Goal: Information Seeking & Learning: Learn about a topic

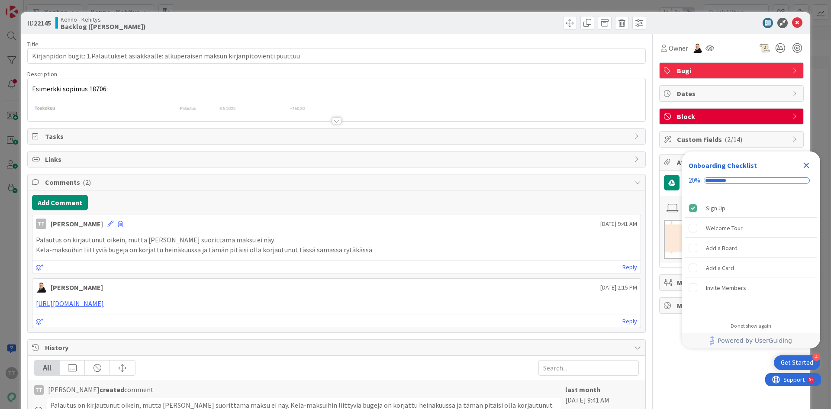
click at [335, 120] on div at bounding box center [337, 120] width 10 height 7
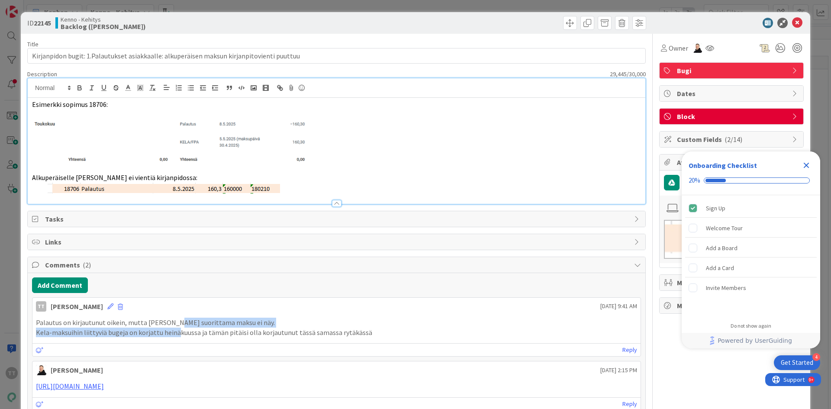
drag, startPoint x: 173, startPoint y: 323, endPoint x: 174, endPoint y: 335, distance: 12.2
click at [174, 335] on div "Palautus on kirjautunut oikein, mutta [PERSON_NAME] suorittama maksu ei näy. Ke…" at bounding box center [336, 327] width 601 height 19
click at [174, 335] on p "Kela-maksuihin liittyviä bugeja on korjattu heinäkuussa ja tämän pitäisi olla k…" at bounding box center [336, 332] width 601 height 10
drag, startPoint x: 173, startPoint y: 324, endPoint x: 172, endPoint y: 335, distance: 10.8
click at [172, 335] on div "Palautus on kirjautunut oikein, mutta [PERSON_NAME] suorittama maksu ei näy. Ke…" at bounding box center [336, 327] width 601 height 19
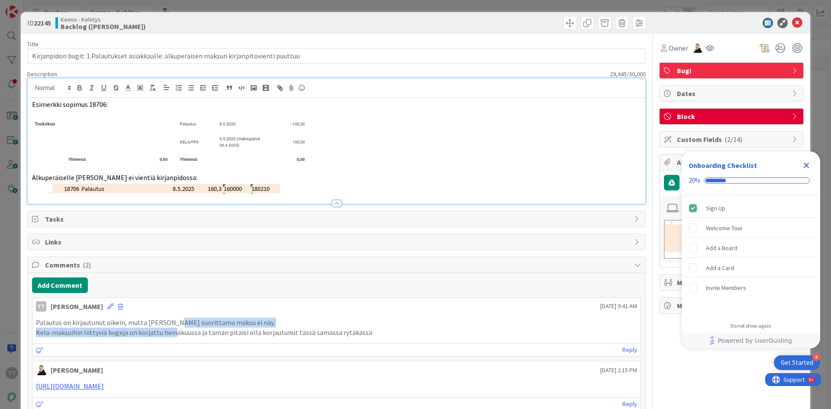
click at [172, 335] on p "Kela-maksuihin liittyviä bugeja on korjattu heinäkuussa ja tämän pitäisi olla k…" at bounding box center [336, 332] width 601 height 10
drag, startPoint x: 154, startPoint y: 322, endPoint x: 156, endPoint y: 336, distance: 13.7
click at [156, 336] on div "Palautus on kirjautunut oikein, mutta [PERSON_NAME] suorittama maksu ei näy. Ke…" at bounding box center [336, 327] width 601 height 19
click at [156, 336] on p "Kela-maksuihin liittyviä bugeja on korjattu heinäkuussa ja tämän pitäisi olla k…" at bounding box center [336, 332] width 601 height 10
click at [104, 387] on link "[URL][DOMAIN_NAME]" at bounding box center [70, 386] width 68 height 9
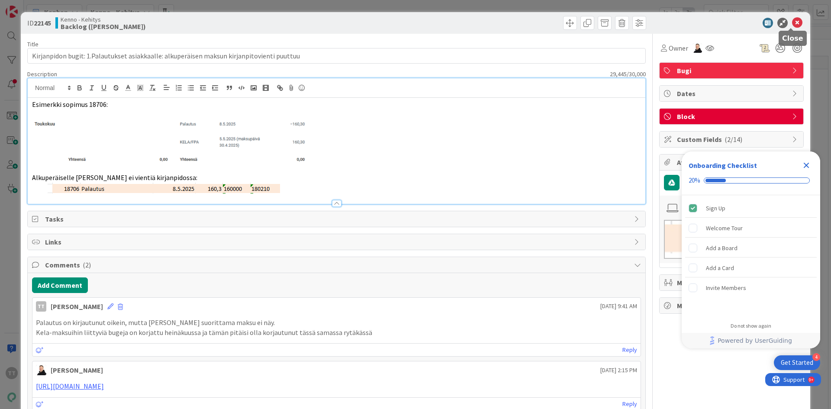
click at [793, 19] on icon at bounding box center [797, 23] width 10 height 10
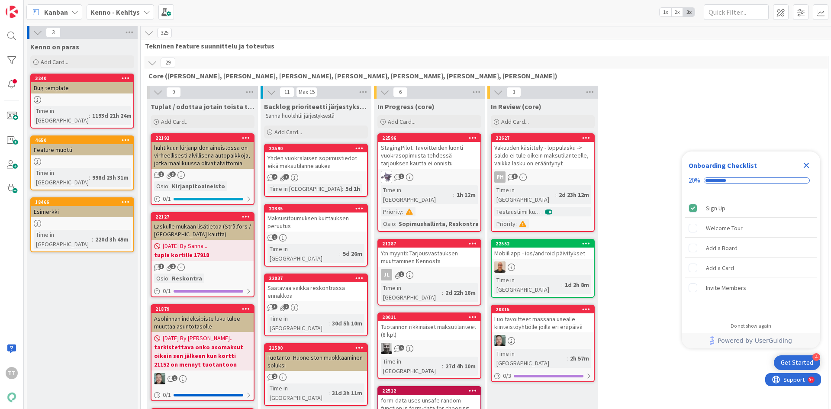
click at [138, 15] on div "Kenno - Kehitys" at bounding box center [120, 12] width 67 height 16
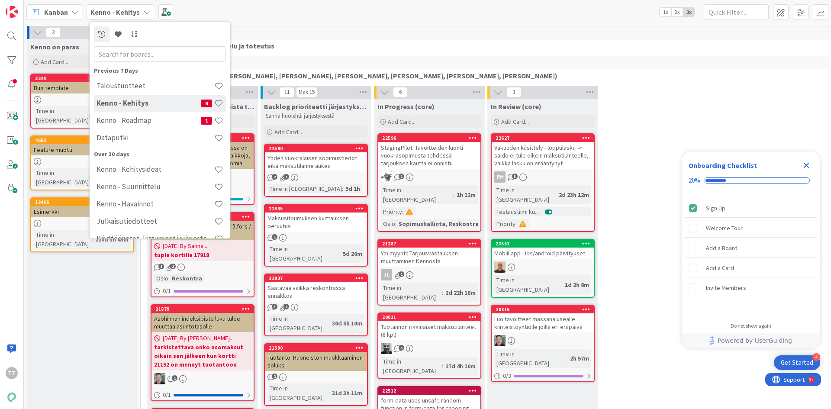
click at [349, 44] on span "Tekninen feature suunnittelu ja toteutus" at bounding box center [482, 46] width 675 height 9
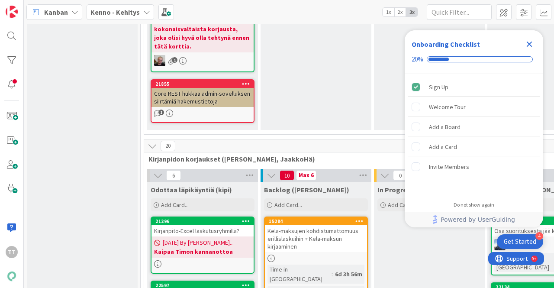
scroll to position [5321, 0]
click at [143, 12] on icon at bounding box center [146, 12] width 7 height 7
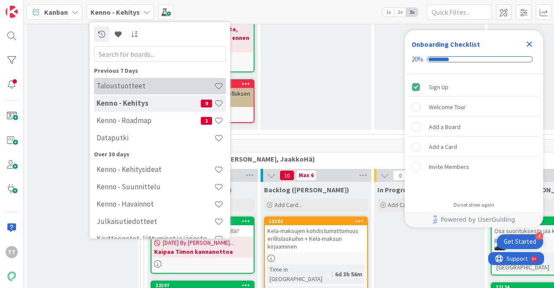
click at [123, 85] on h4 "Taloustuotteet" at bounding box center [155, 85] width 118 height 9
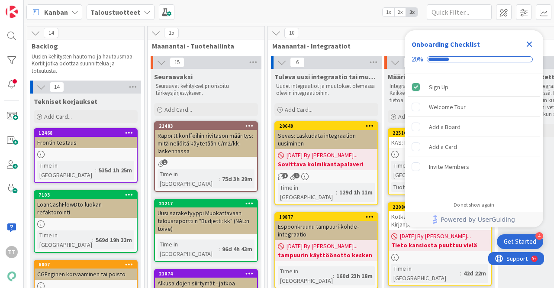
click at [529, 46] on icon "Close Checklist" at bounding box center [529, 44] width 10 height 10
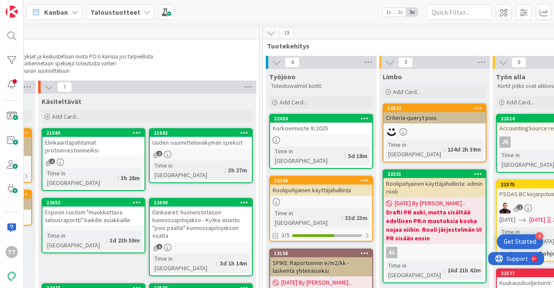
scroll to position [0, 921]
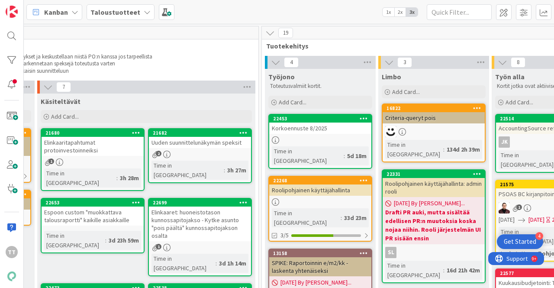
click at [325, 130] on div "Korkoennuste 8/2025" at bounding box center [320, 127] width 102 height 11
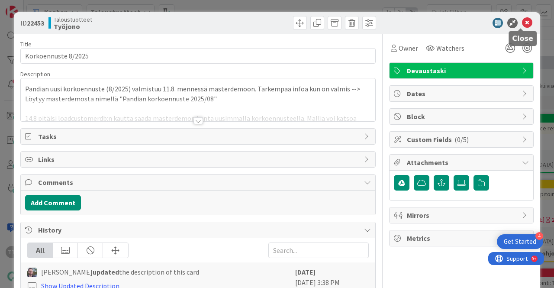
click at [522, 24] on icon at bounding box center [527, 23] width 10 height 10
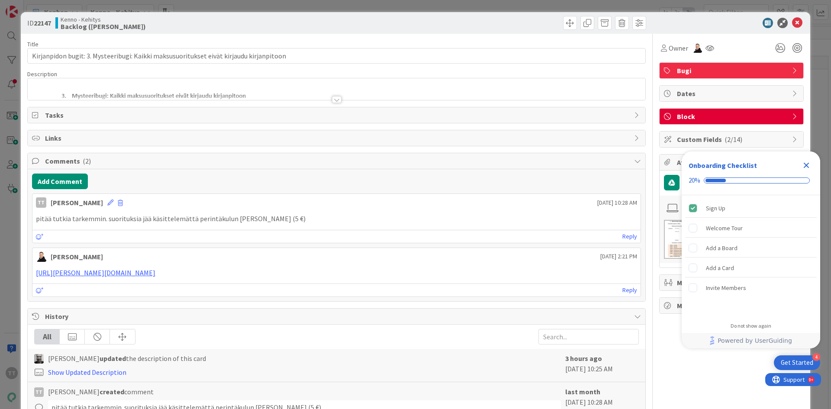
click at [334, 99] on div at bounding box center [337, 99] width 10 height 7
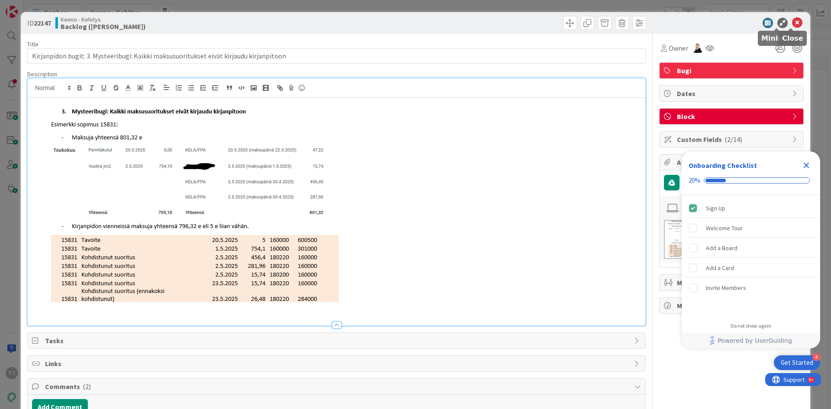
click at [792, 18] on icon at bounding box center [797, 23] width 10 height 10
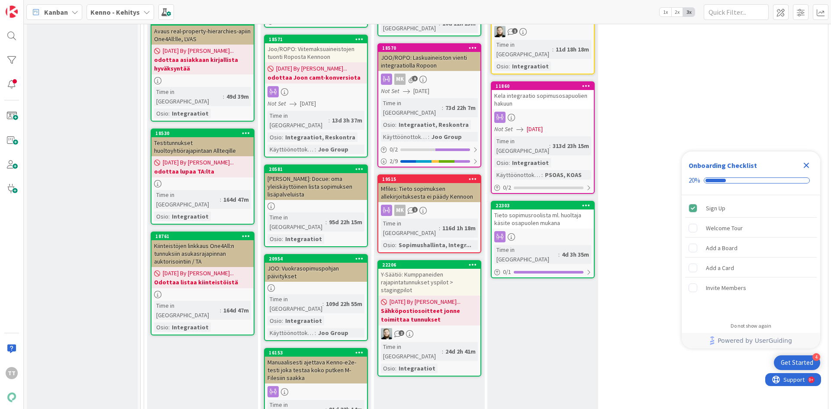
scroll to position [9906, 0]
